Goal: Check status: Check status

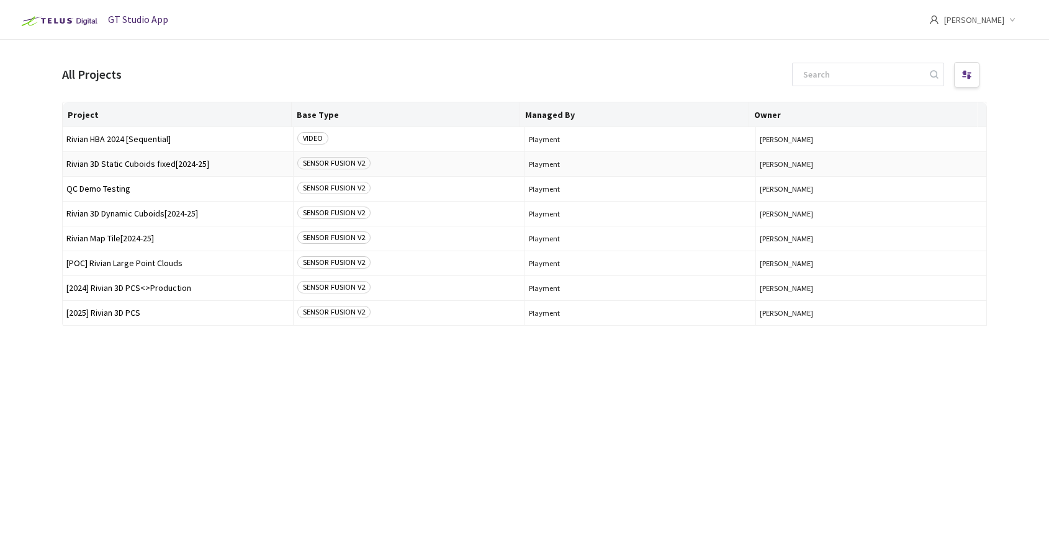
click at [145, 166] on span "Rivian 3D Static Cuboids fixed[2024-25]" at bounding box center [177, 164] width 223 height 9
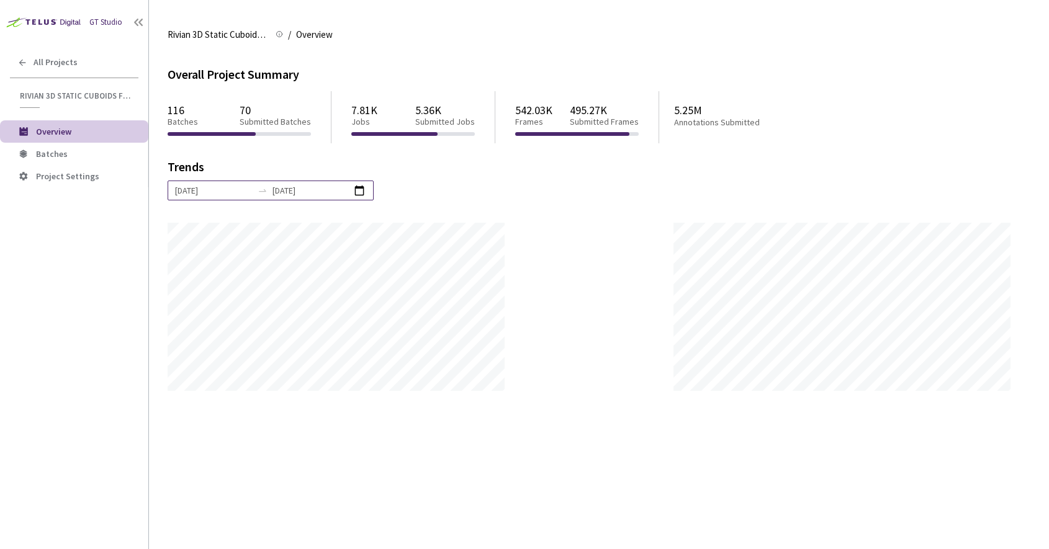
scroll to position [549, 1049]
click at [61, 161] on li "Batches" at bounding box center [74, 154] width 148 height 22
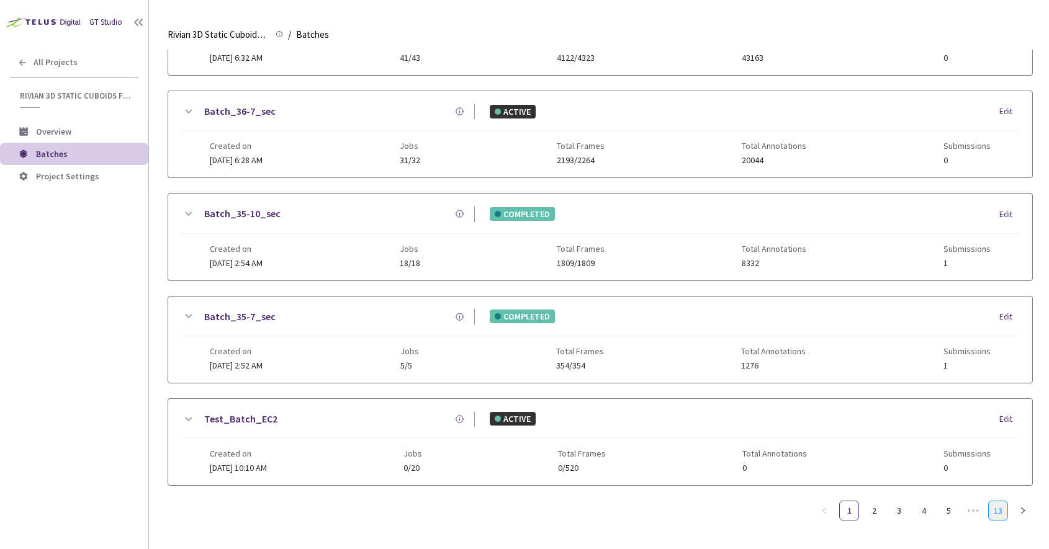
click at [995, 503] on link "13" at bounding box center [998, 511] width 19 height 19
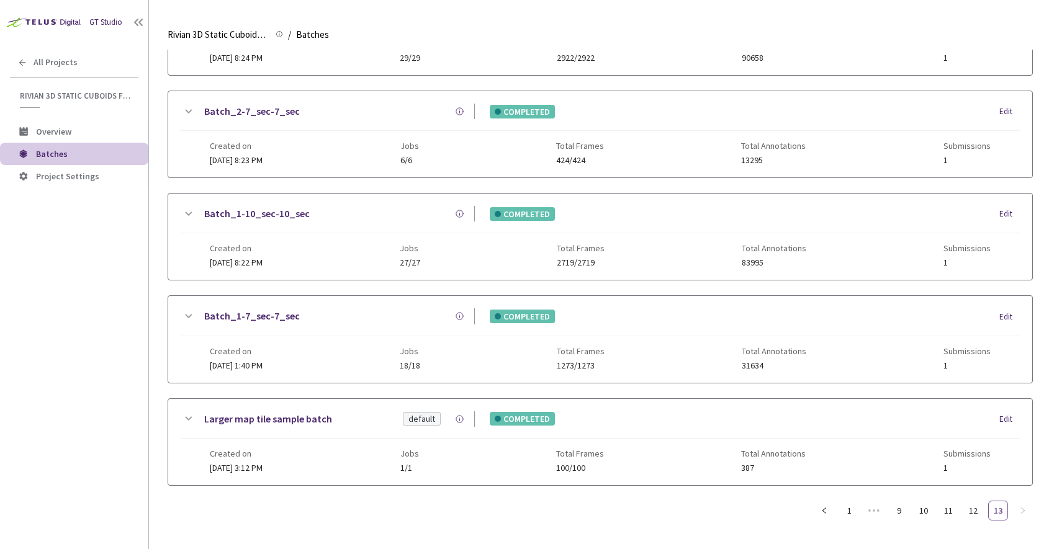
scroll to position [409, 0]
click at [910, 513] on ul "1 ••• 9 10 11 12 13" at bounding box center [924, 512] width 219 height 20
click at [898, 513] on link "9" at bounding box center [899, 511] width 19 height 19
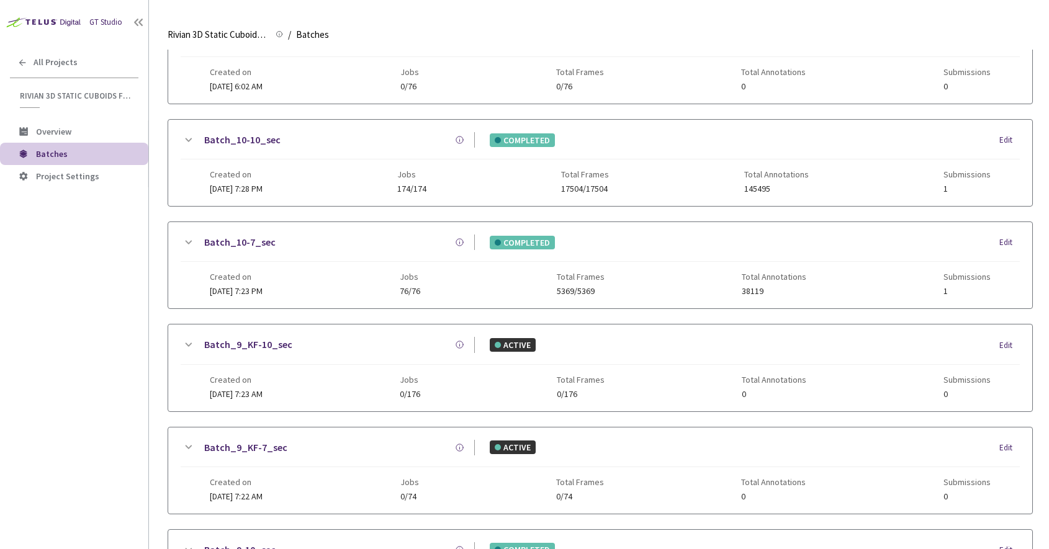
scroll to position [512, 0]
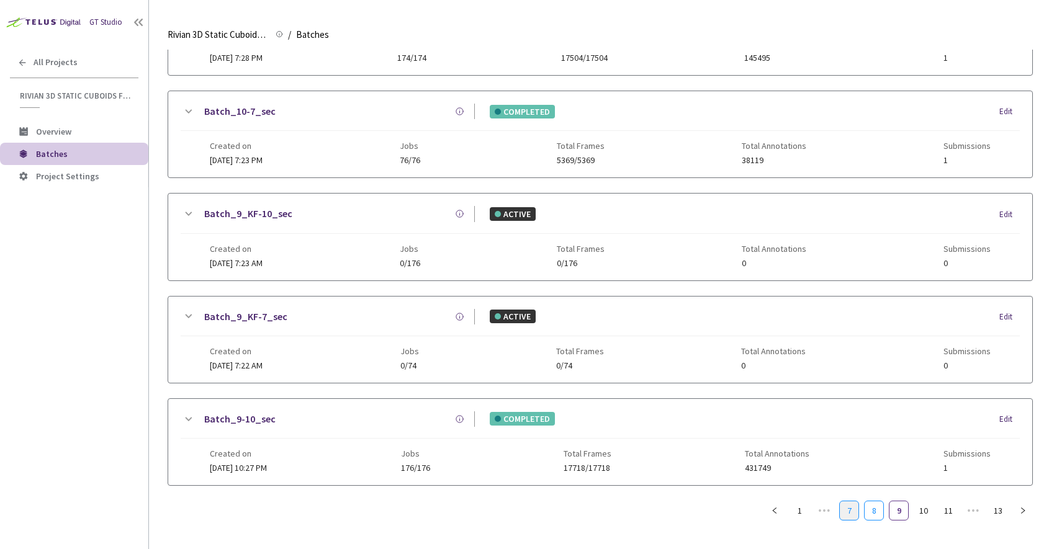
click at [875, 517] on link "8" at bounding box center [874, 511] width 19 height 19
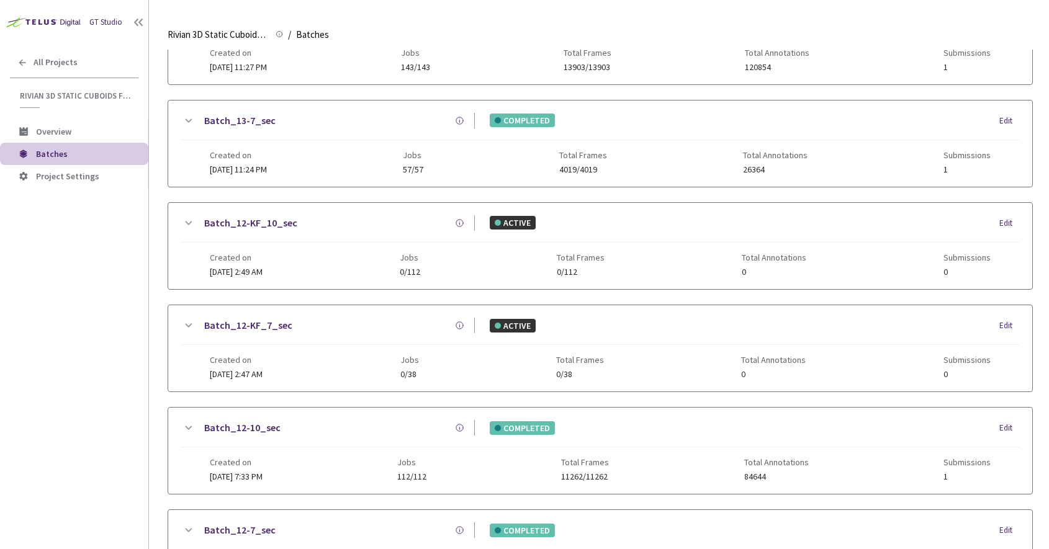
scroll to position [0, 0]
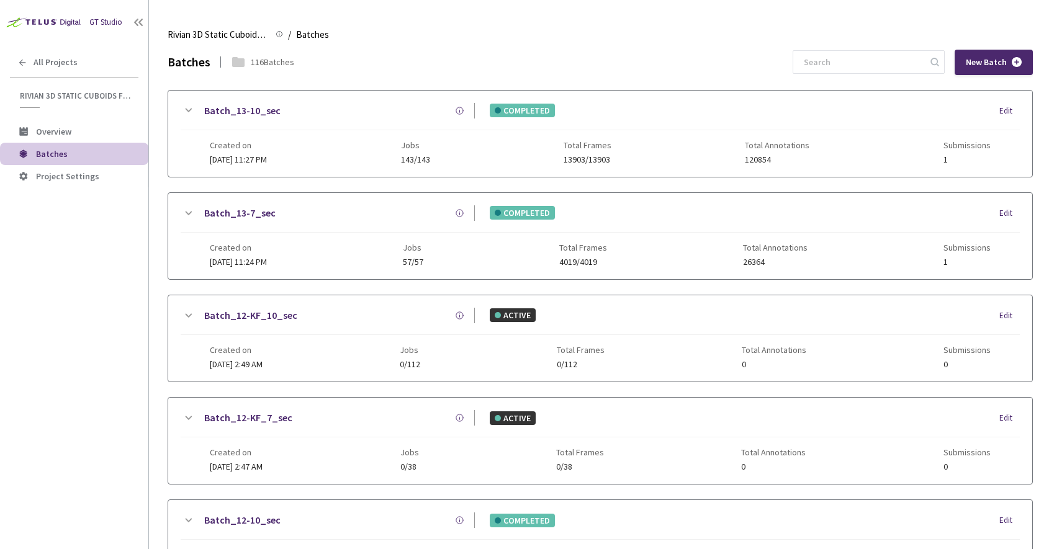
click at [238, 217] on link "Batch_13-7_sec" at bounding box center [239, 214] width 71 height 16
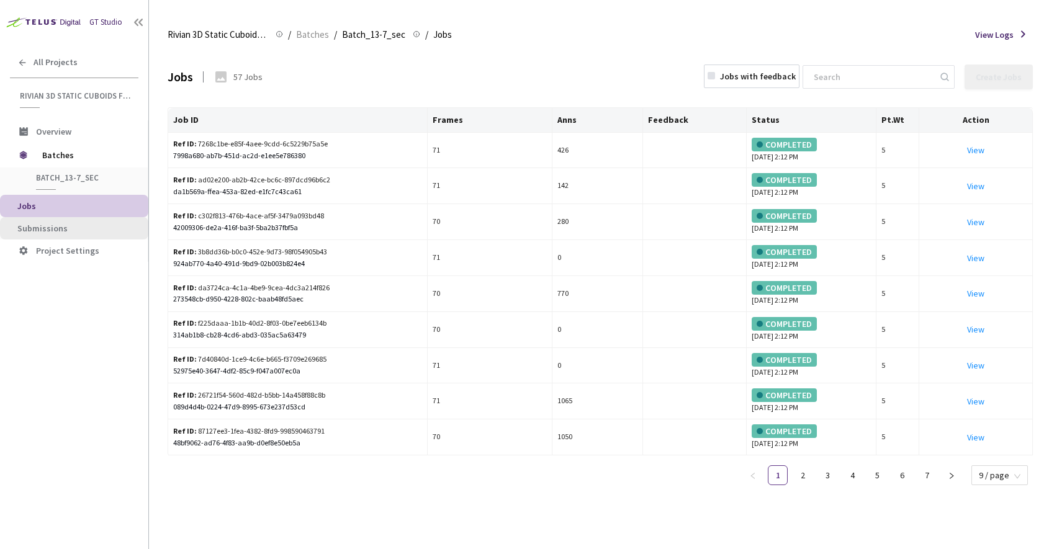
click at [45, 231] on span "Submissions" at bounding box center [42, 228] width 50 height 11
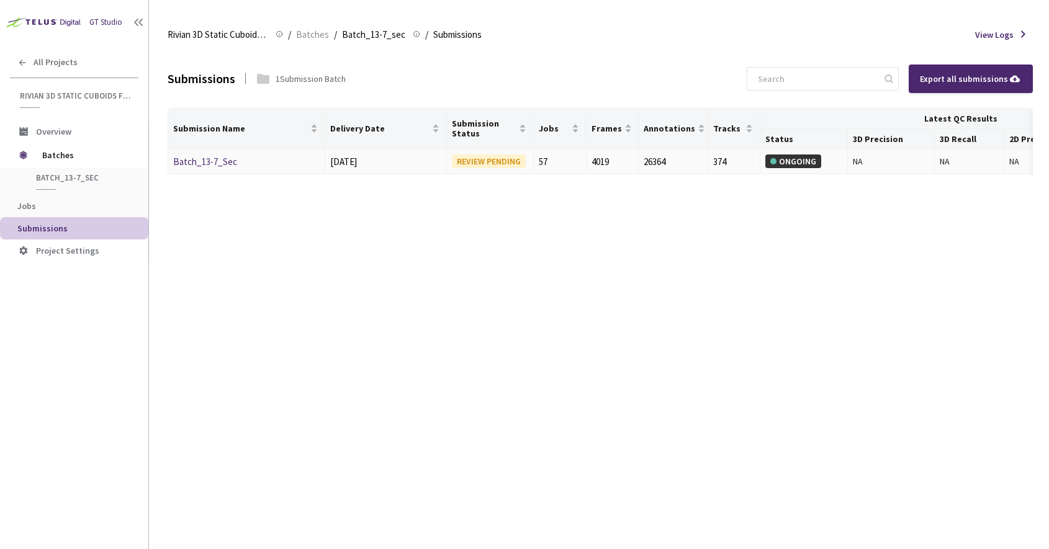
click at [223, 165] on link "Batch_13-7_Sec" at bounding box center [205, 162] width 64 height 12
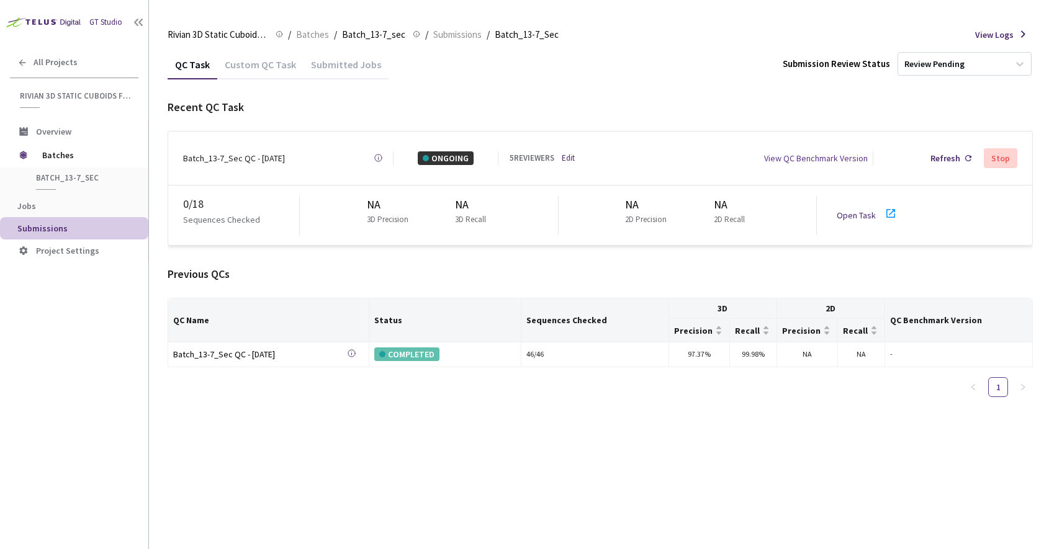
click at [860, 211] on link "Open Task" at bounding box center [856, 215] width 39 height 11
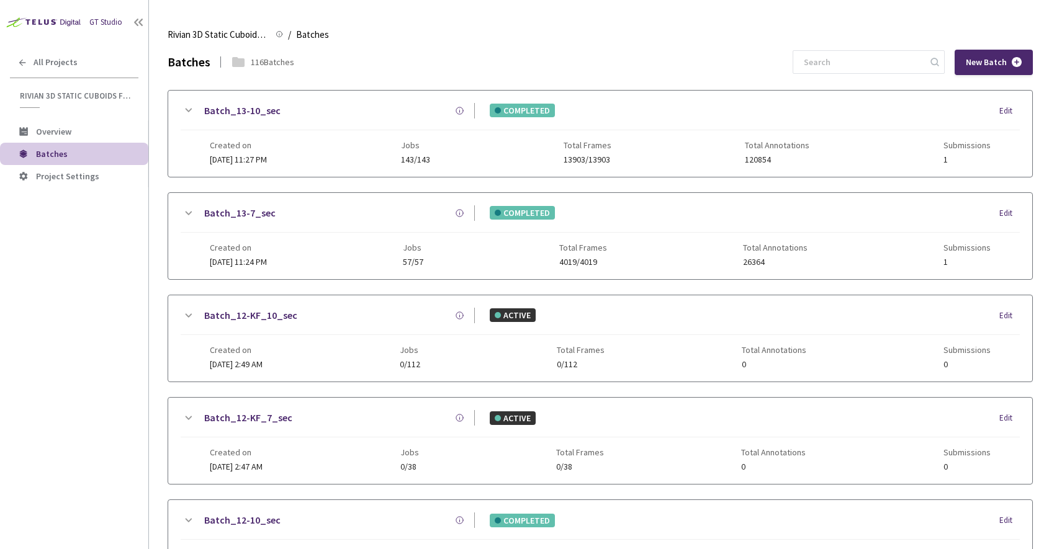
click at [240, 111] on link "Batch_13-10_sec" at bounding box center [242, 111] width 76 height 16
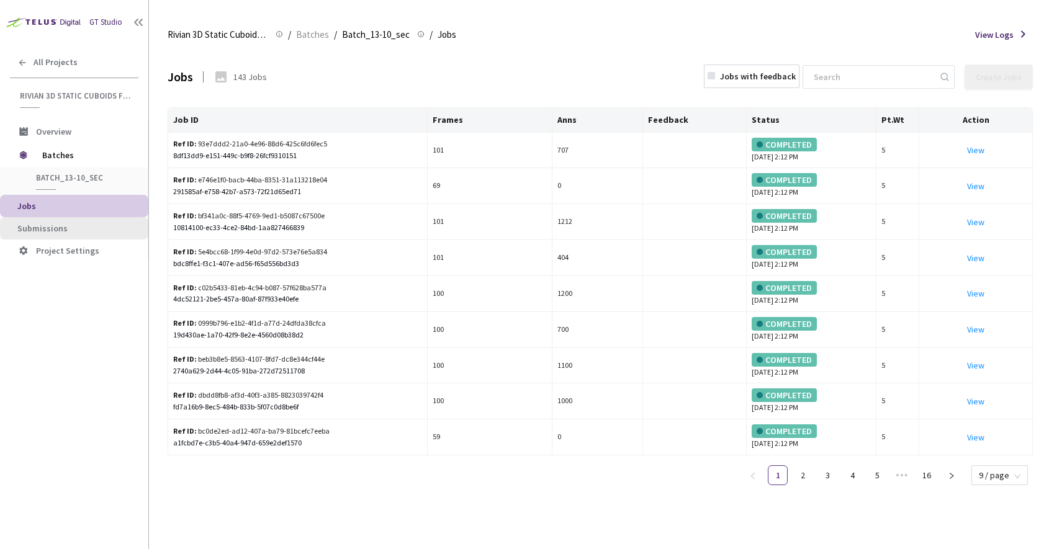
click at [78, 233] on span "Submissions" at bounding box center [77, 229] width 121 height 11
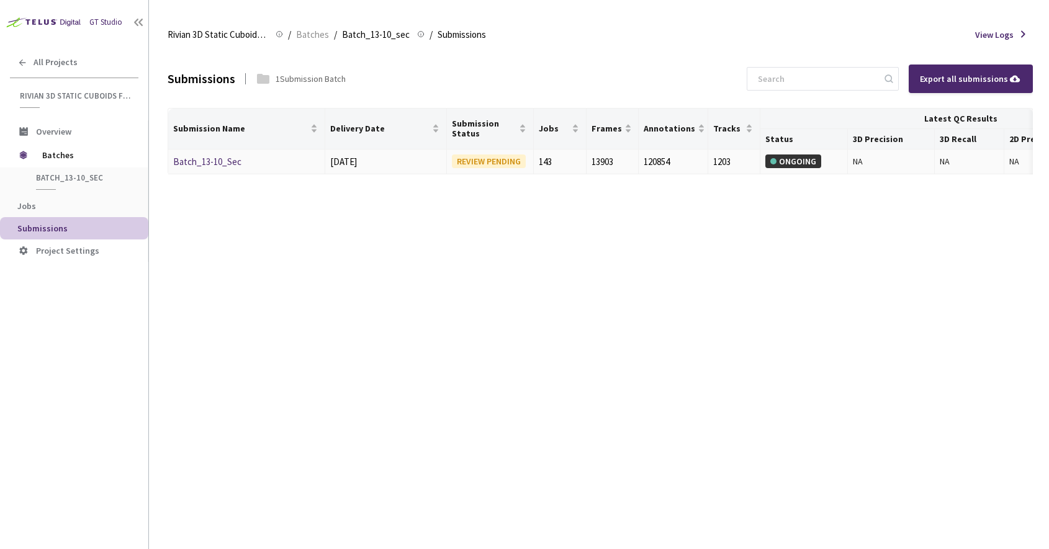
click at [212, 159] on link "Batch_13-10_Sec" at bounding box center [207, 162] width 68 height 12
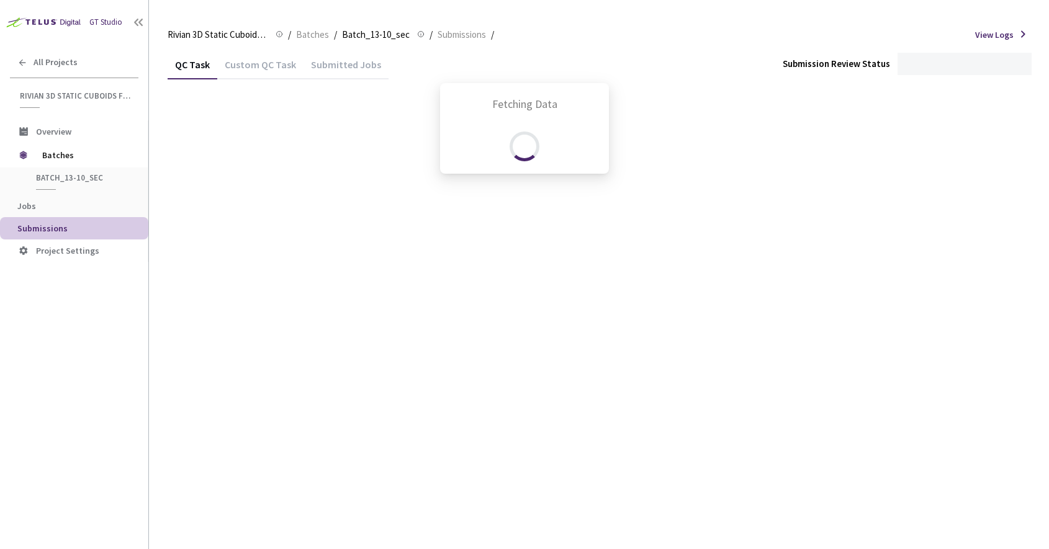
click at [457, 224] on div "Fetching Data" at bounding box center [524, 274] width 1049 height 549
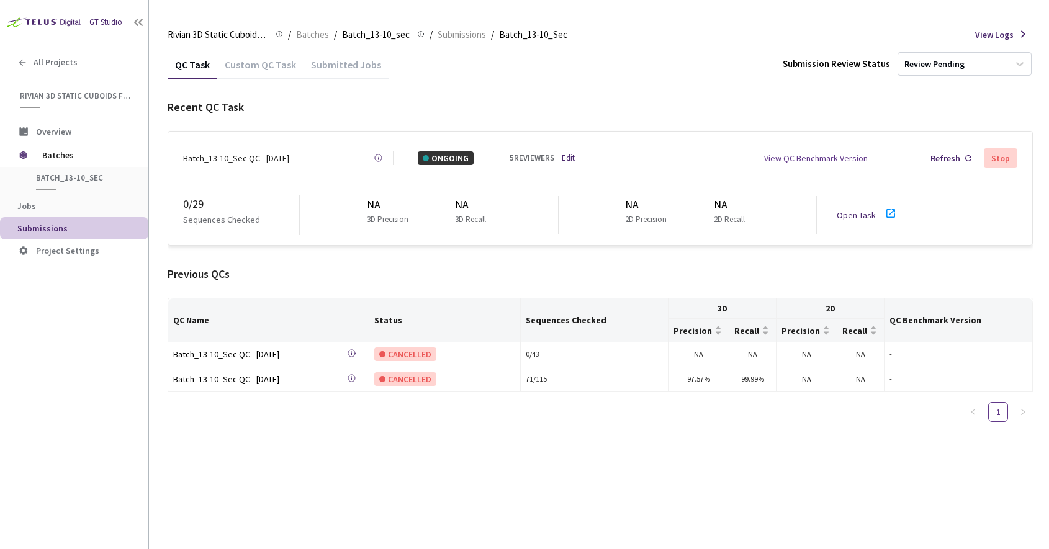
click at [841, 210] on link "Open Task" at bounding box center [856, 215] width 39 height 11
